Goal: Task Accomplishment & Management: Complete application form

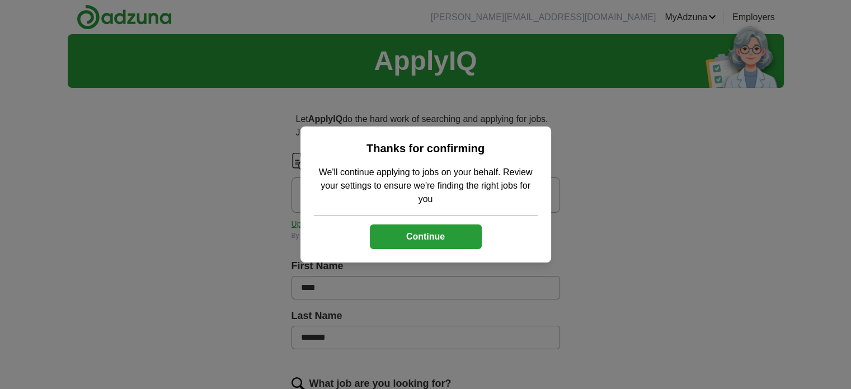
click at [423, 239] on button "Continue" at bounding box center [426, 236] width 112 height 25
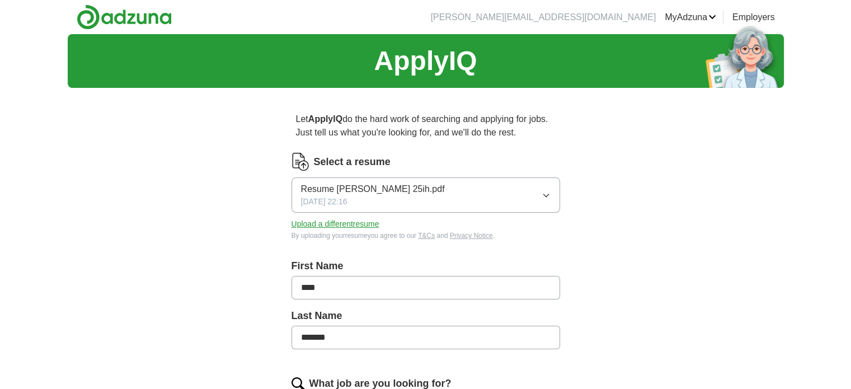
click at [367, 188] on span "Resume [PERSON_NAME] 25ih.pdf" at bounding box center [373, 188] width 144 height 13
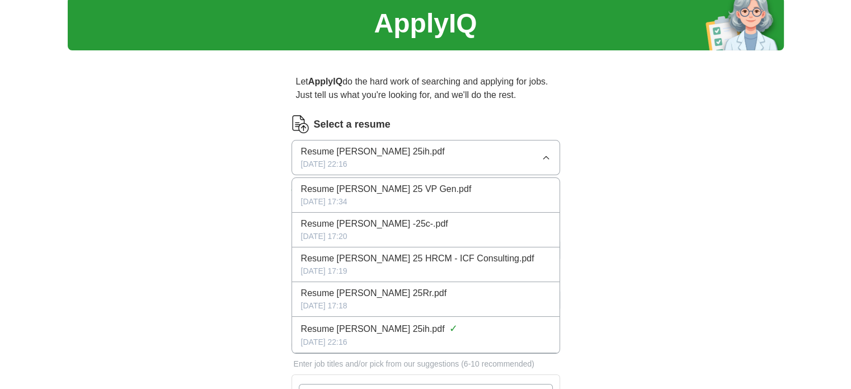
scroll to position [56, 0]
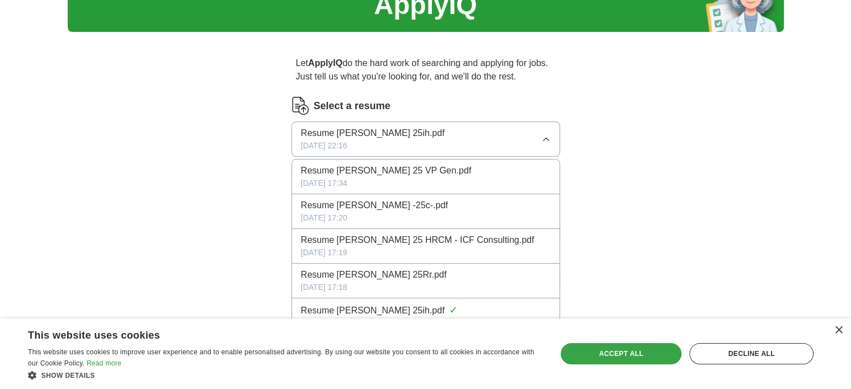
click at [616, 350] on div "Accept all" at bounding box center [620, 353] width 121 height 21
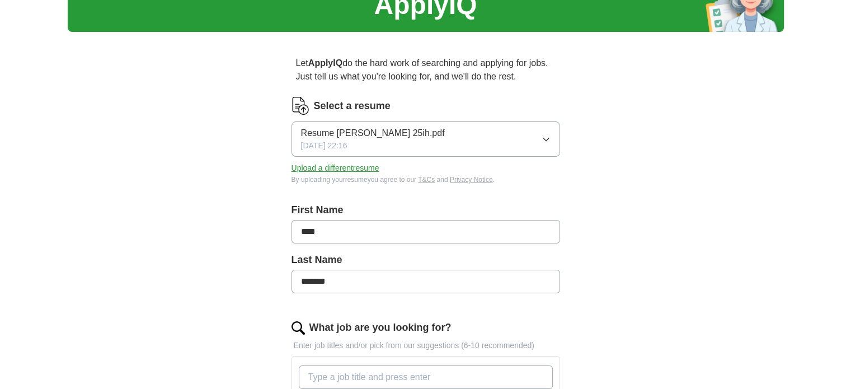
click at [360, 166] on button "Upload a different resume" at bounding box center [335, 168] width 88 height 12
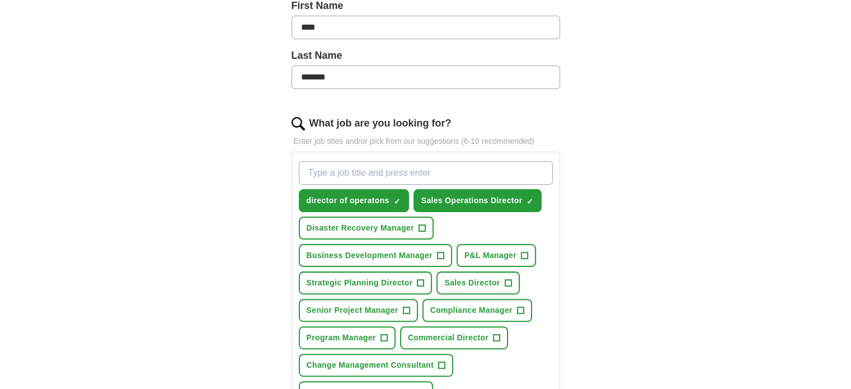
scroll to position [280, 0]
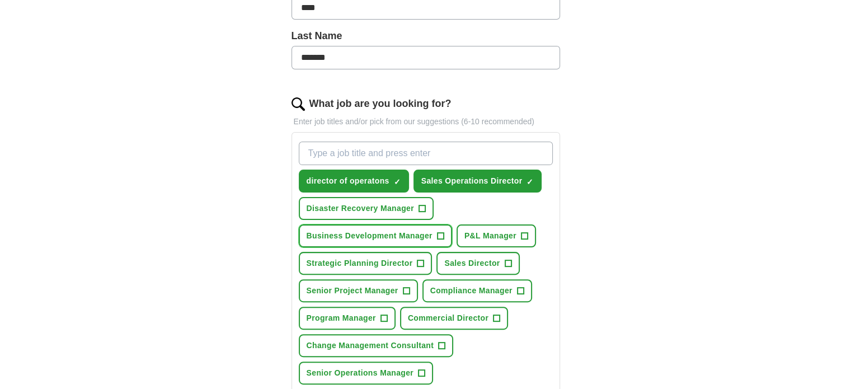
click at [437, 232] on span "+" at bounding box center [440, 236] width 7 height 9
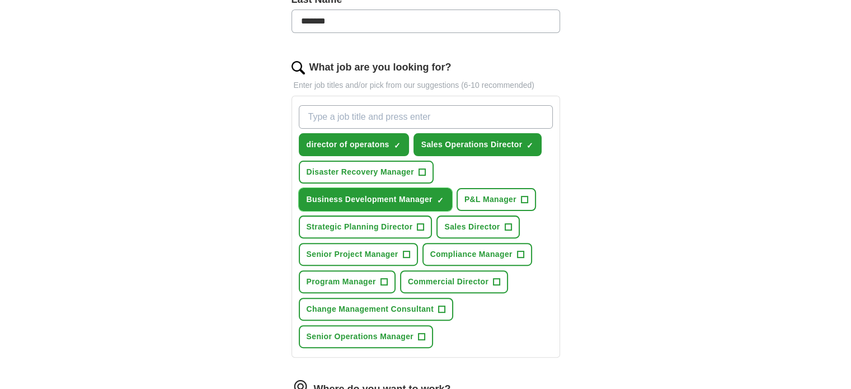
scroll to position [336, 0]
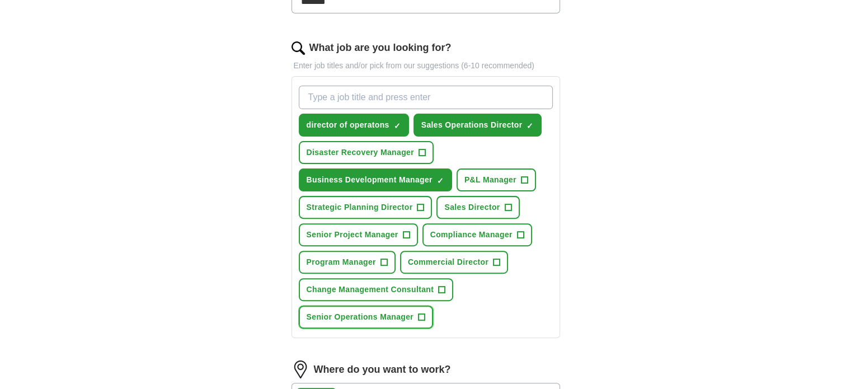
click at [421, 313] on span "+" at bounding box center [421, 317] width 7 height 9
click at [439, 285] on span "+" at bounding box center [441, 289] width 7 height 9
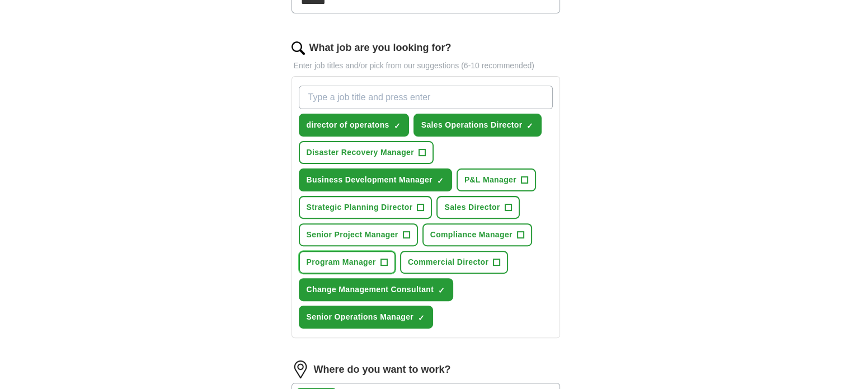
click at [384, 260] on span "+" at bounding box center [383, 262] width 7 height 9
click at [419, 203] on span "+" at bounding box center [420, 207] width 7 height 9
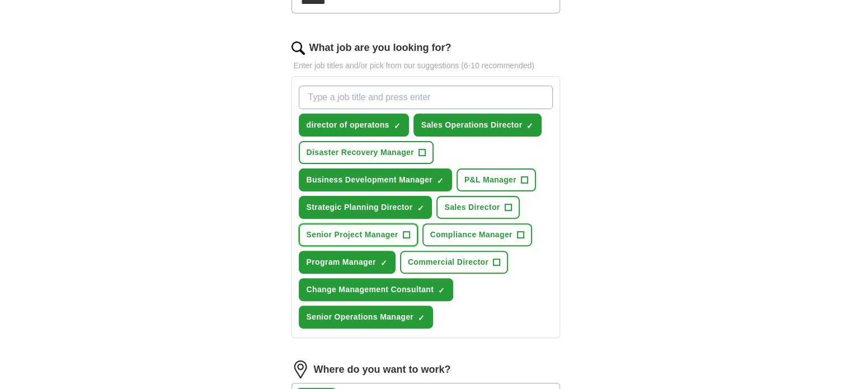
click at [408, 231] on span "+" at bounding box center [406, 234] width 7 height 9
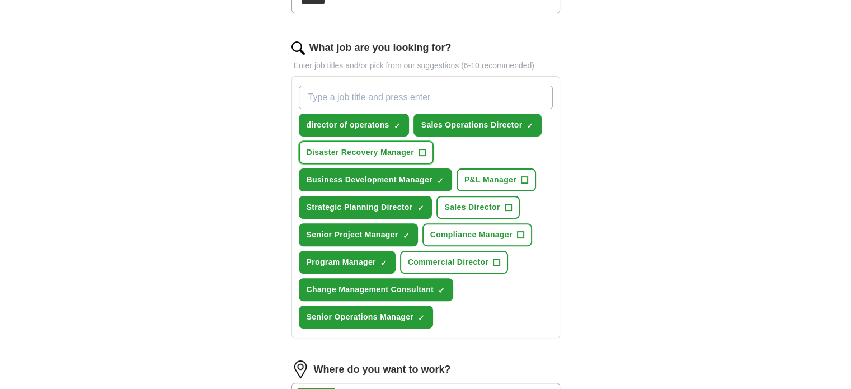
click at [422, 151] on span "+" at bounding box center [421, 152] width 7 height 9
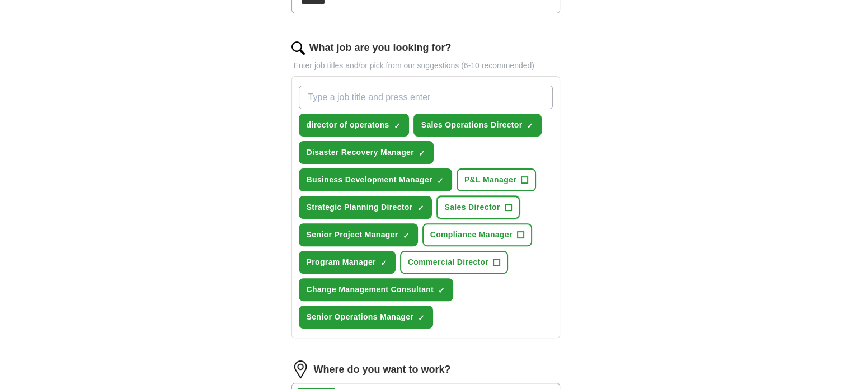
click at [507, 203] on span "+" at bounding box center [507, 207] width 7 height 9
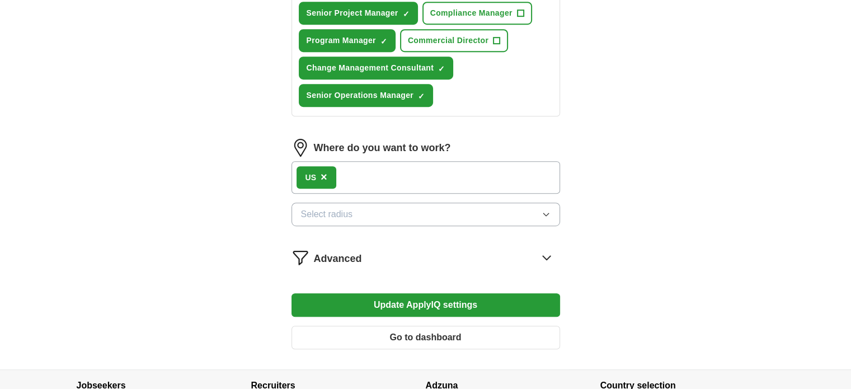
scroll to position [559, 0]
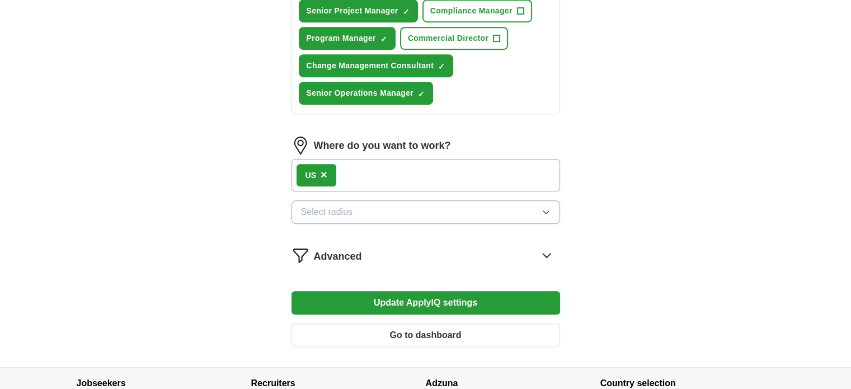
click at [426, 299] on button "Update ApplyIQ settings" at bounding box center [425, 302] width 268 height 23
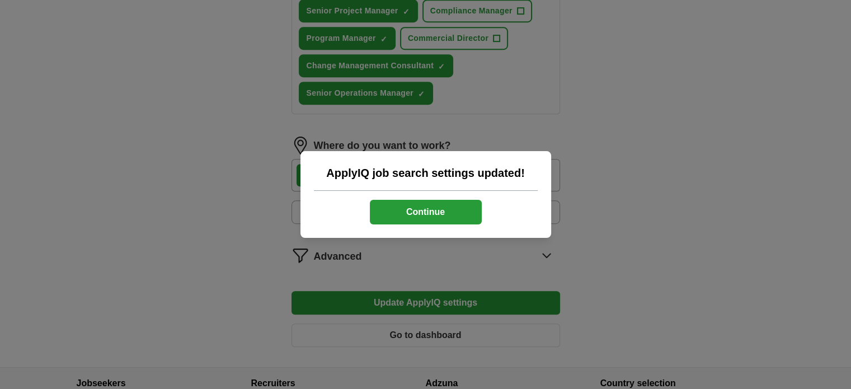
click at [427, 218] on button "Continue" at bounding box center [426, 212] width 112 height 25
